Goal: Find specific page/section

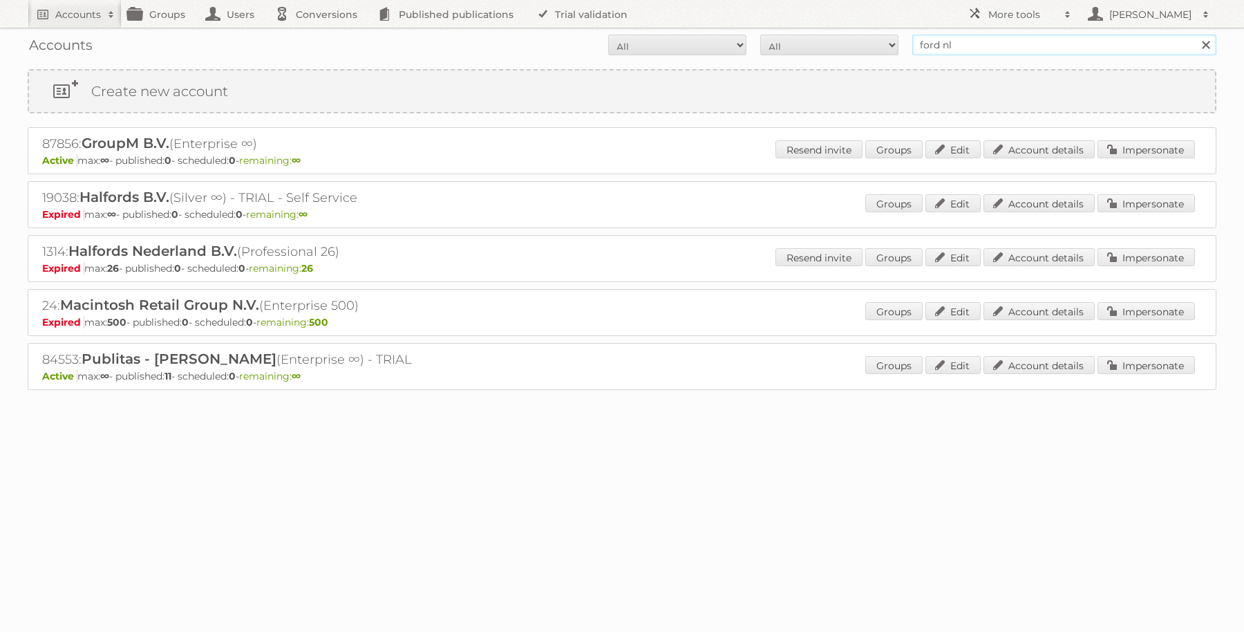
drag, startPoint x: 964, startPoint y: 39, endPoint x: 891, endPoint y: 34, distance: 73.4
click at [891, 34] on div "Accounts All Active Expired Pending All Paid Trials Self service ford nl Search" at bounding box center [622, 45] width 1188 height 35
type input "hanos"
click at [1195, 35] on input "Search" at bounding box center [1205, 45] width 21 height 21
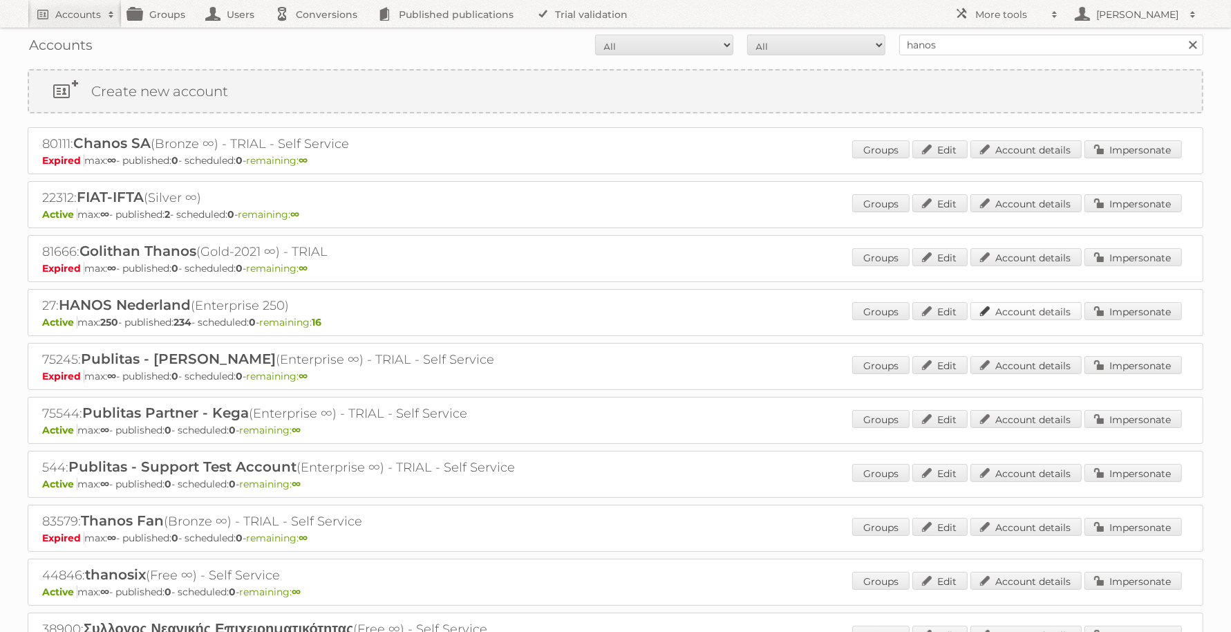
click at [1021, 304] on link "Account details" at bounding box center [1025, 311] width 111 height 18
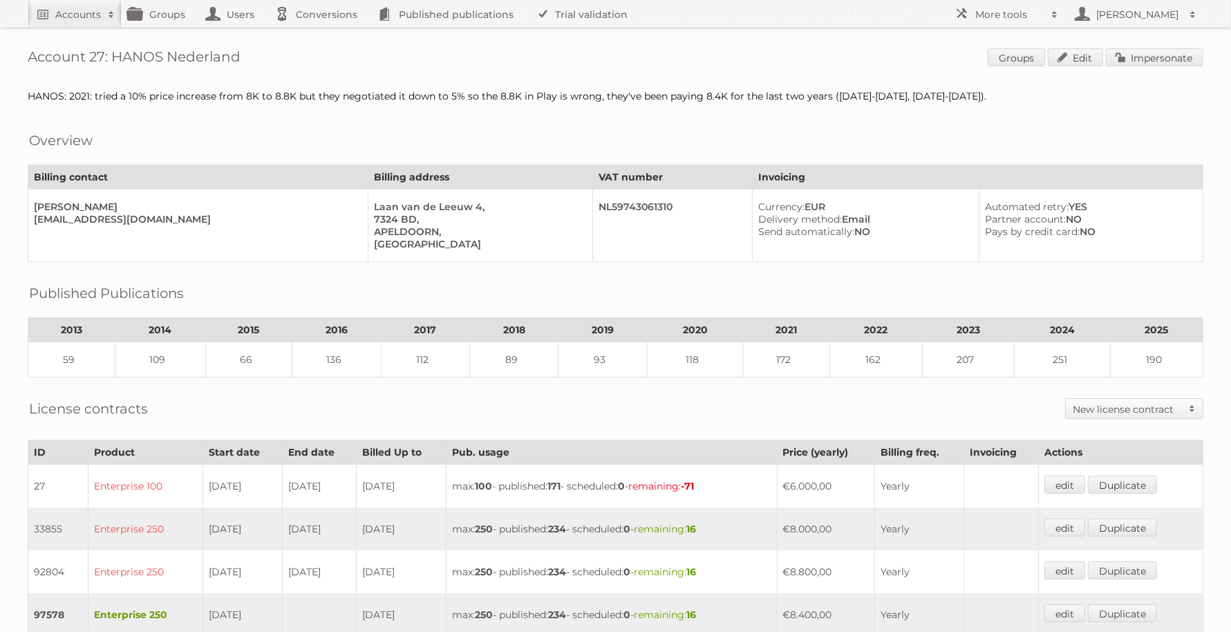
scroll to position [86, 0]
